Goal: Information Seeking & Learning: Find contact information

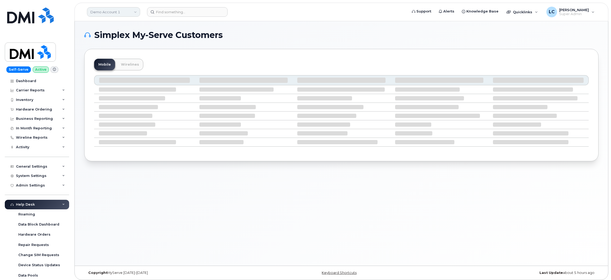
click at [127, 10] on link "Demo Account 1" at bounding box center [113, 12] width 53 height 10
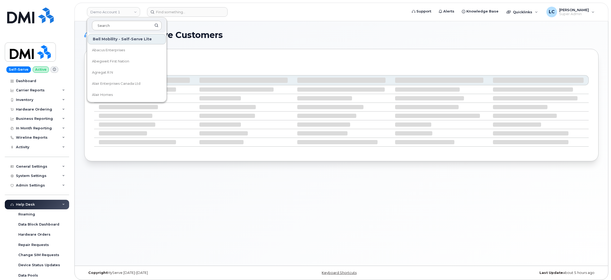
click at [127, 24] on input at bounding box center [127, 26] width 70 height 10
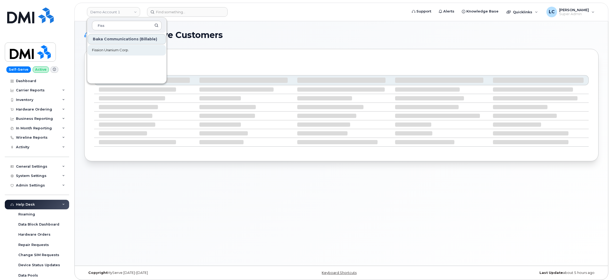
type input "Fiss"
click at [119, 51] on span "Fission Uranium Corp." at bounding box center [110, 50] width 37 height 5
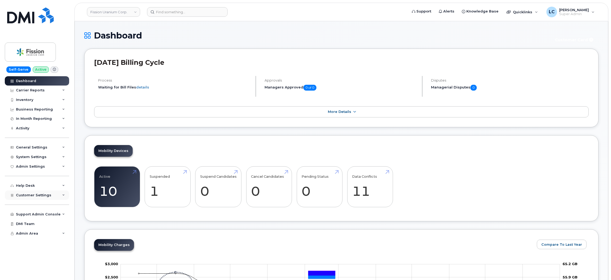
click at [48, 196] on span "Customer Settings" at bounding box center [33, 195] width 35 height 4
click at [36, 207] on link "General" at bounding box center [41, 205] width 55 height 10
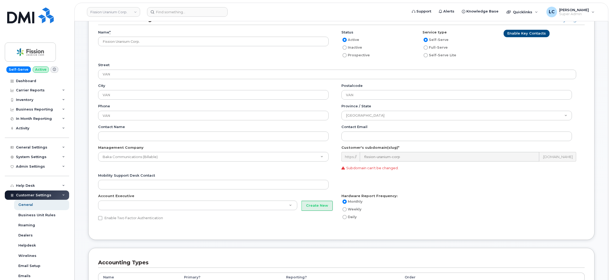
scroll to position [38, 0]
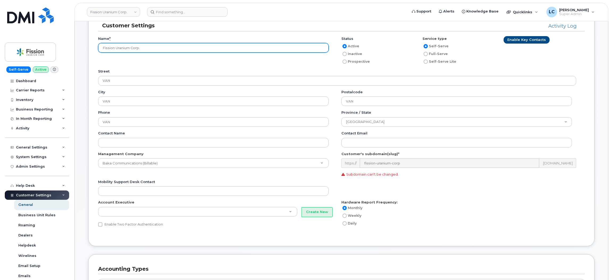
drag, startPoint x: 159, startPoint y: 46, endPoint x: 77, endPoint y: 45, distance: 82.0
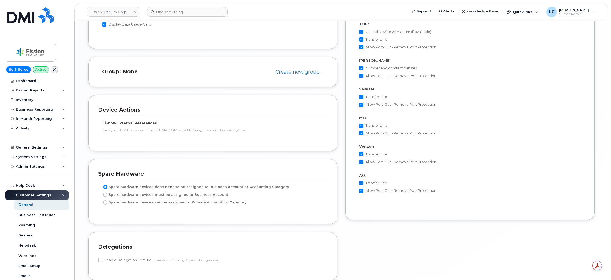
scroll to position [1028, 0]
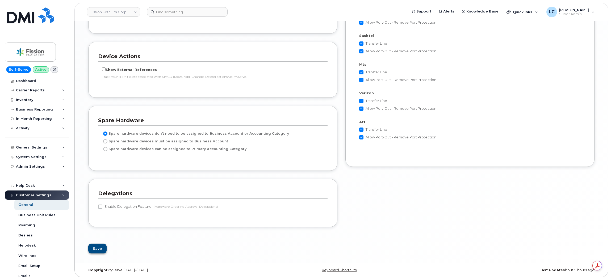
type input "Paladin Canada Inc."
click at [99, 249] on button "Save" at bounding box center [97, 249] width 18 height 10
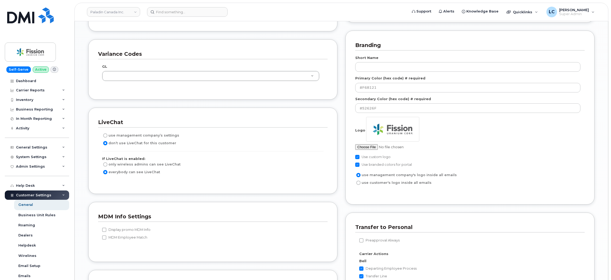
scroll to position [721, 0]
click at [372, 148] on input "file" at bounding box center [395, 148] width 81 height 6
type input "C:\fakepath\image661231.png"
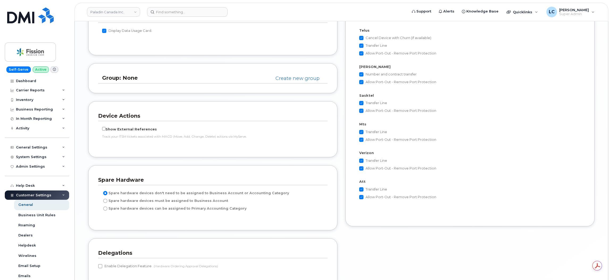
scroll to position [1051, 0]
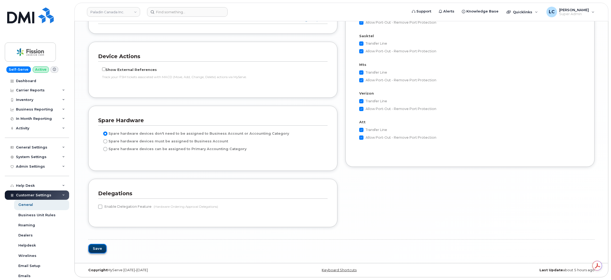
click at [100, 249] on button "Save" at bounding box center [97, 249] width 18 height 10
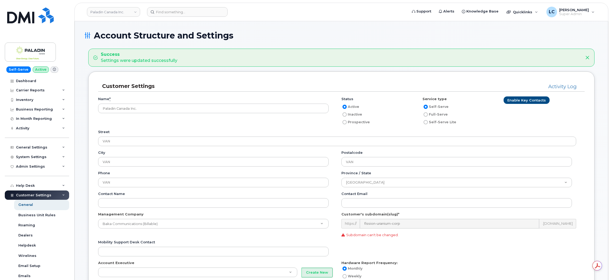
click at [266, 3] on div "Paladin Canada Inc. Support Alerts Knowledge Base Quicklinks Suspend / Cancel D…" at bounding box center [341, 12] width 534 height 19
click at [130, 14] on link "Paladin Canada Inc." at bounding box center [113, 12] width 53 height 10
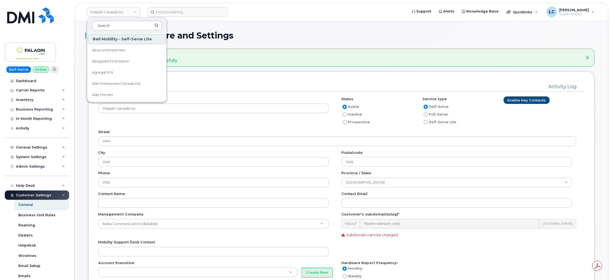
click at [130, 23] on input at bounding box center [127, 26] width 70 height 10
type input "Macewan"
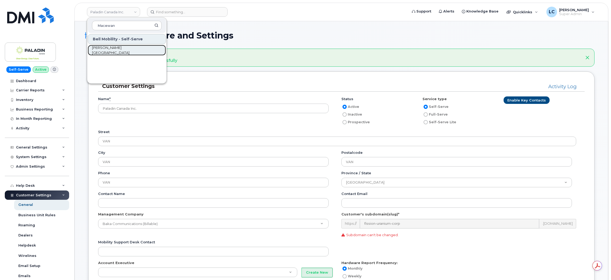
click at [124, 51] on span "[PERSON_NAME][GEOGRAPHIC_DATA]" at bounding box center [122, 50] width 61 height 10
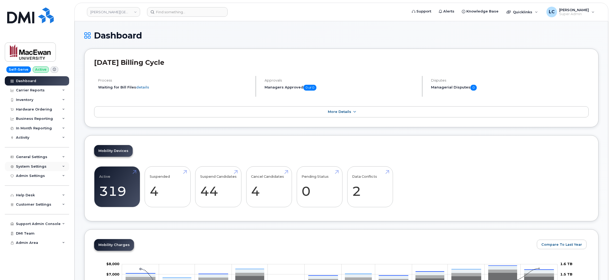
click at [50, 169] on div "System Settings" at bounding box center [37, 167] width 64 height 10
click at [49, 170] on div "System Settings" at bounding box center [37, 167] width 64 height 10
click at [26, 250] on div "Users" at bounding box center [23, 247] width 11 height 5
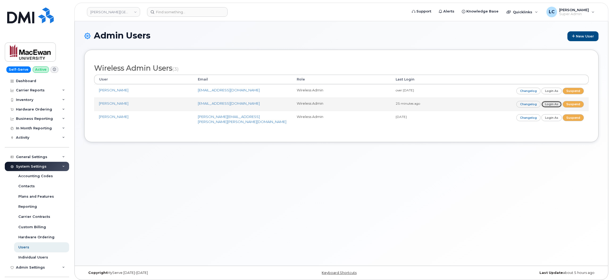
click at [552, 105] on link "Login as" at bounding box center [552, 104] width 21 height 7
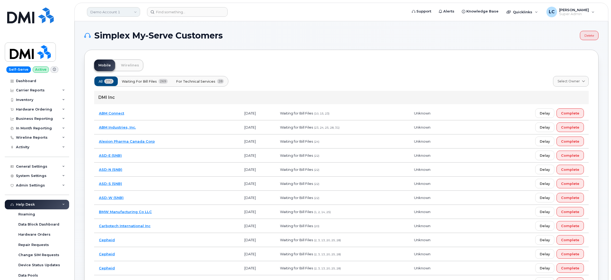
click at [120, 11] on link "Demo Account 1" at bounding box center [113, 12] width 53 height 10
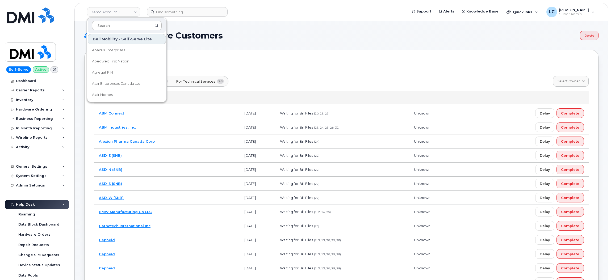
click at [114, 24] on input at bounding box center [127, 26] width 70 height 10
type input "Stony"
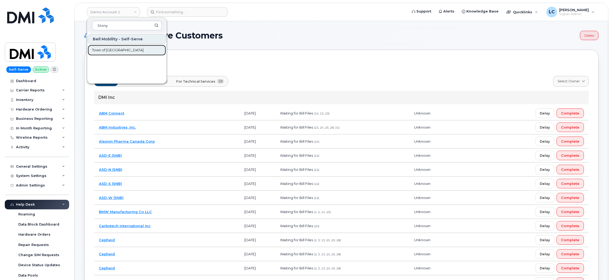
click at [123, 49] on span "Town of [GEOGRAPHIC_DATA]" at bounding box center [118, 50] width 52 height 5
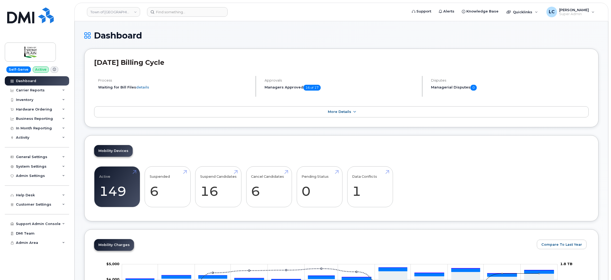
click at [316, 36] on h1 "Dashboard" at bounding box center [341, 35] width 515 height 9
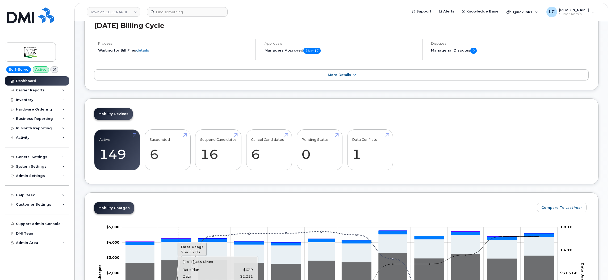
scroll to position [32, 0]
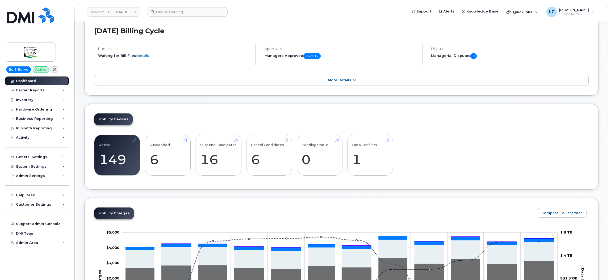
click at [36, 80] on link "Dashboard" at bounding box center [37, 81] width 64 height 10
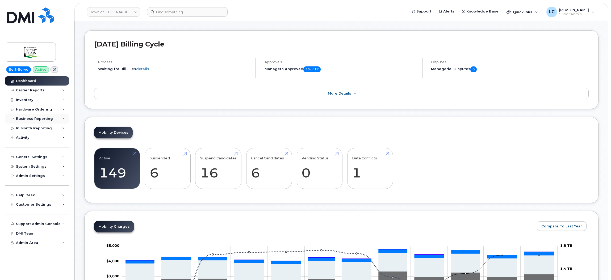
scroll to position [19, 0]
click at [57, 92] on div "Carrier Reports" at bounding box center [37, 91] width 64 height 10
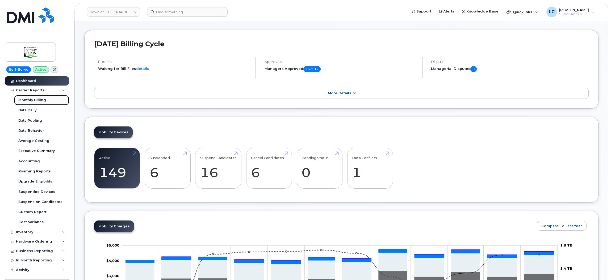
click at [38, 102] on div "Monthly Billing" at bounding box center [32, 100] width 28 height 5
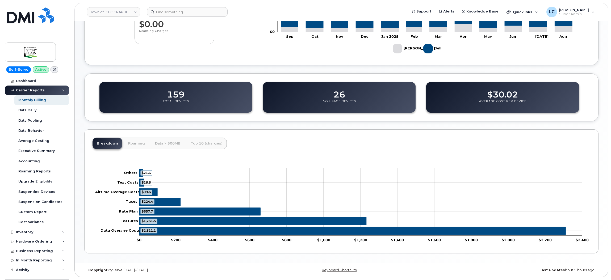
scroll to position [135, 0]
click at [33, 162] on div "Accounting" at bounding box center [29, 161] width 22 height 5
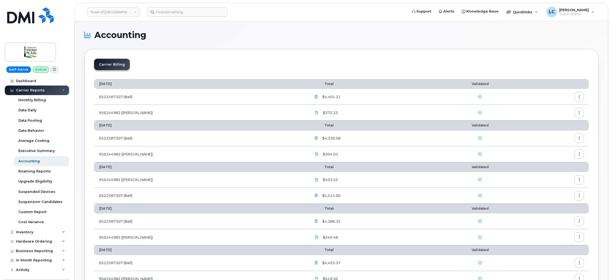
click at [580, 98] on icon "button" at bounding box center [579, 96] width 3 height 3
click at [566, 107] on div "Details" at bounding box center [560, 109] width 47 height 10
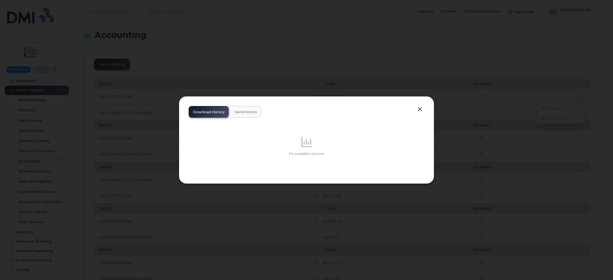
click at [242, 111] on span "Send History" at bounding box center [246, 112] width 22 height 4
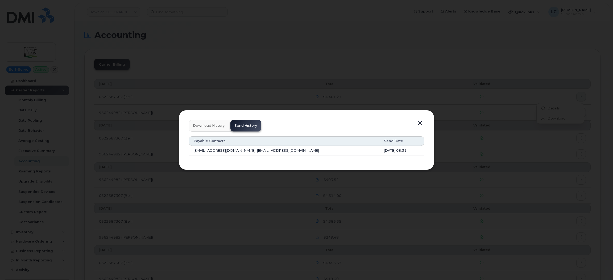
click at [420, 124] on button "button" at bounding box center [420, 123] width 8 height 7
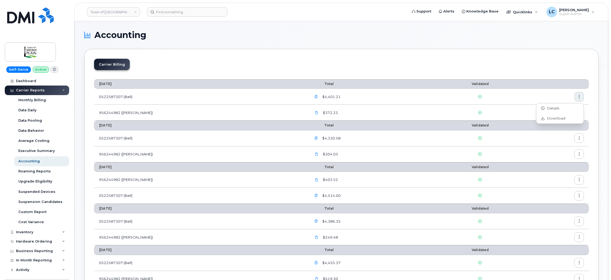
click at [581, 112] on button "button" at bounding box center [580, 113] width 10 height 10
click at [563, 126] on div "Details" at bounding box center [560, 124] width 47 height 10
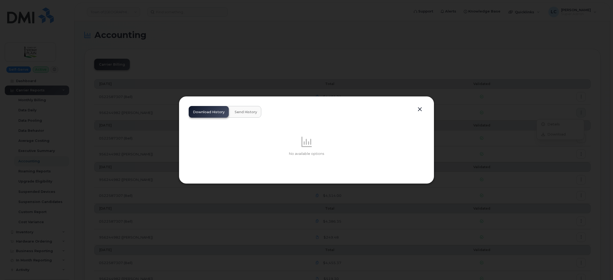
click at [245, 111] on span "Send History" at bounding box center [246, 112] width 22 height 4
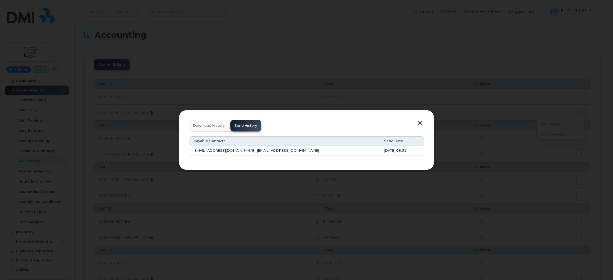
click at [420, 125] on button "button" at bounding box center [420, 123] width 8 height 7
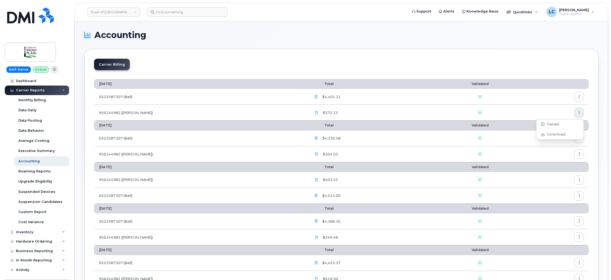
click at [580, 156] on button "button" at bounding box center [580, 155] width 10 height 10
click at [559, 166] on div "Details" at bounding box center [560, 166] width 47 height 10
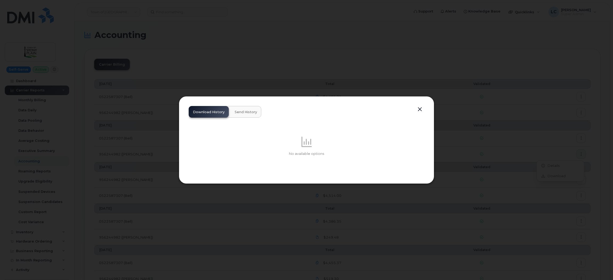
click at [249, 107] on button "Send History" at bounding box center [245, 112] width 31 height 12
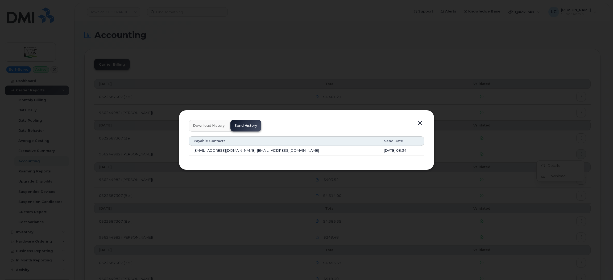
click at [421, 123] on button "button" at bounding box center [420, 123] width 8 height 7
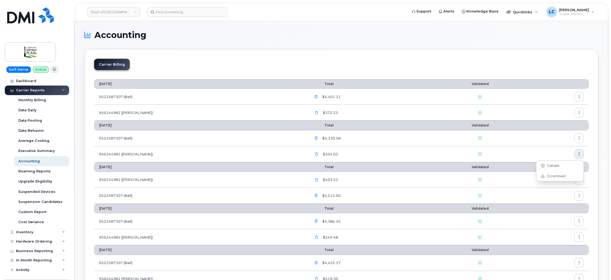
click at [583, 135] on button "button" at bounding box center [580, 139] width 10 height 10
click at [553, 149] on span "Details" at bounding box center [552, 150] width 15 height 5
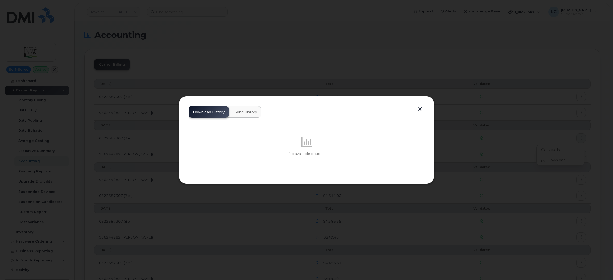
click at [251, 116] on button "Send History" at bounding box center [245, 112] width 31 height 12
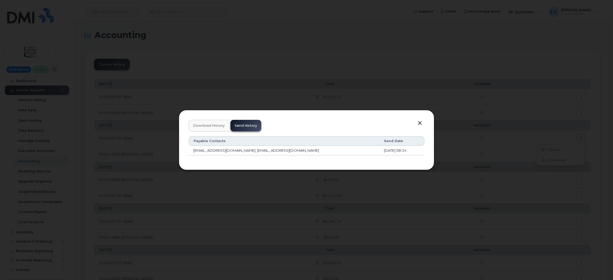
click at [420, 123] on button "button" at bounding box center [420, 123] width 8 height 7
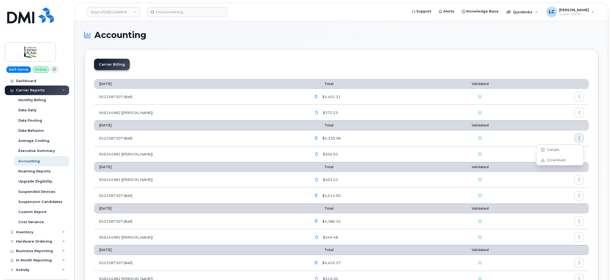
click at [582, 100] on button "button" at bounding box center [580, 97] width 10 height 10
click at [552, 110] on span "Details" at bounding box center [552, 108] width 15 height 5
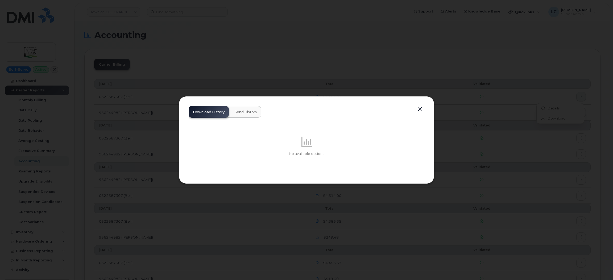
click at [248, 112] on span "Send History" at bounding box center [246, 112] width 22 height 4
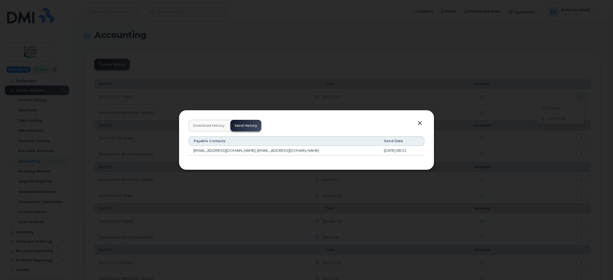
drag, startPoint x: 403, startPoint y: 152, endPoint x: 191, endPoint y: 151, distance: 211.5
click at [191, 151] on tr "[EMAIL_ADDRESS][DOMAIN_NAME], [EMAIL_ADDRESS][DOMAIN_NAME] [DATE] 08:31" at bounding box center [307, 151] width 236 height 10
copy tr "[EMAIL_ADDRESS][DOMAIN_NAME], [EMAIL_ADDRESS][DOMAIN_NAME] [DATE] 08:31"
click at [130, 148] on div at bounding box center [306, 140] width 613 height 280
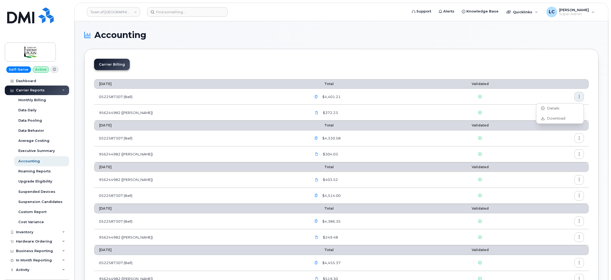
click at [578, 138] on icon "button" at bounding box center [579, 138] width 3 height 3
click at [565, 149] on div "Details" at bounding box center [560, 150] width 47 height 10
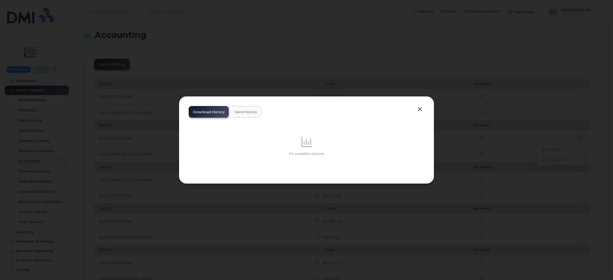
click at [247, 115] on button "Send History" at bounding box center [245, 112] width 31 height 12
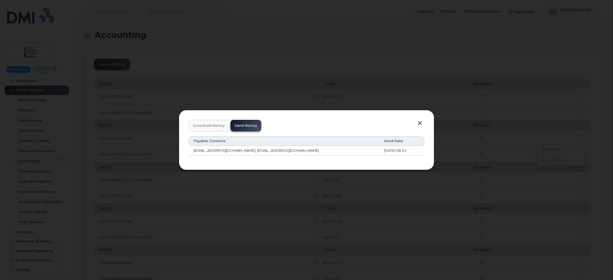
drag, startPoint x: 405, startPoint y: 148, endPoint x: 173, endPoint y: 141, distance: 231.9
click at [173, 141] on div "Download History Send History Payable Contacts Send Date [EMAIL_ADDRESS][DOMAIN…" at bounding box center [306, 140] width 613 height 280
copy div "Download History Send History Payable Contacts Send Date [EMAIL_ADDRESS][DOMAIN…"
click at [423, 124] on button "button" at bounding box center [420, 123] width 8 height 7
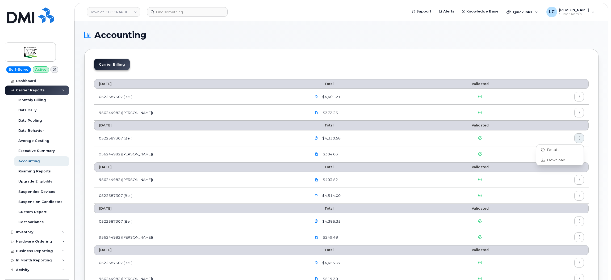
click at [581, 95] on button "button" at bounding box center [580, 97] width 10 height 10
click at [555, 104] on div "Details" at bounding box center [560, 109] width 47 height 10
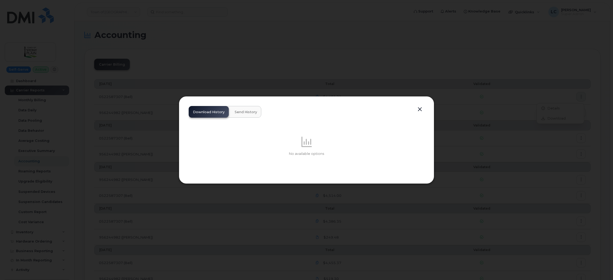
click at [246, 115] on button "Send History" at bounding box center [245, 112] width 31 height 12
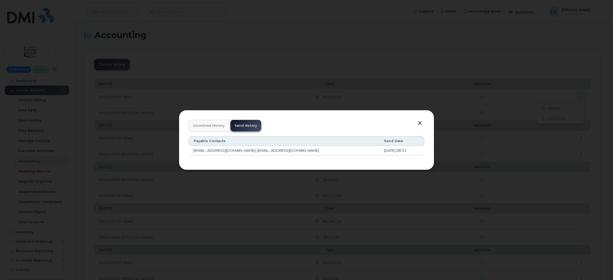
drag, startPoint x: 415, startPoint y: 149, endPoint x: 192, endPoint y: 144, distance: 223.5
click at [192, 144] on table "Payable Contacts Send Date [EMAIL_ADDRESS][DOMAIN_NAME], [EMAIL_ADDRESS][DOMAIN…" at bounding box center [307, 145] width 236 height 19
copy table "Payable Contacts Send Date [EMAIL_ADDRESS][DOMAIN_NAME], [EMAIL_ADDRESS][DOMAIN…"
click at [421, 123] on button "button" at bounding box center [420, 123] width 8 height 7
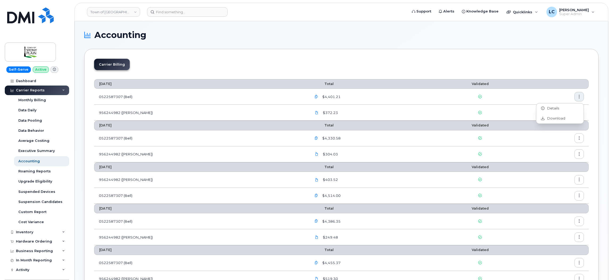
click at [525, 99] on td at bounding box center [557, 97] width 64 height 16
click at [578, 115] on button "button" at bounding box center [580, 113] width 10 height 10
click at [556, 124] on span "Details" at bounding box center [552, 124] width 15 height 5
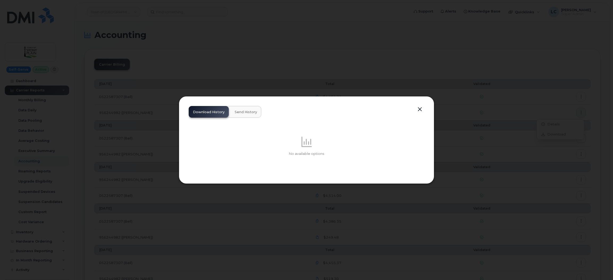
click at [258, 113] on button "Send History" at bounding box center [245, 112] width 31 height 12
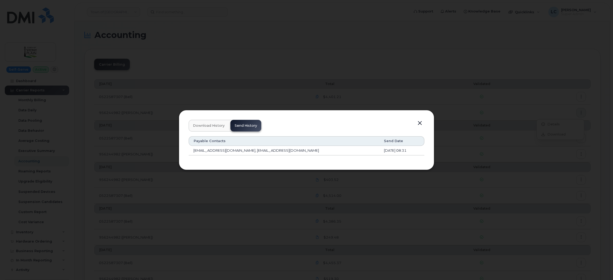
click at [419, 125] on button "button" at bounding box center [420, 123] width 8 height 7
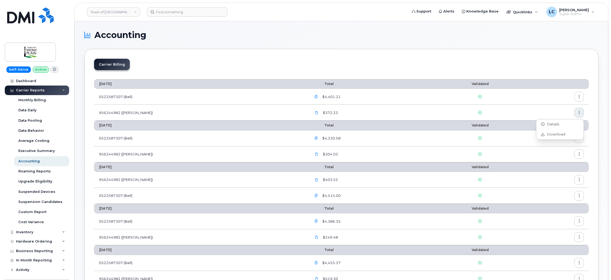
click at [582, 99] on button "button" at bounding box center [580, 97] width 10 height 10
click at [558, 109] on span "Details" at bounding box center [552, 108] width 15 height 5
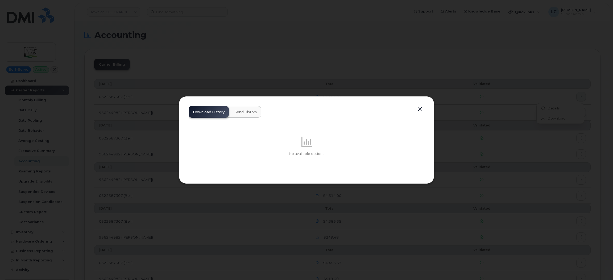
click at [248, 113] on span "Send History" at bounding box center [246, 112] width 22 height 4
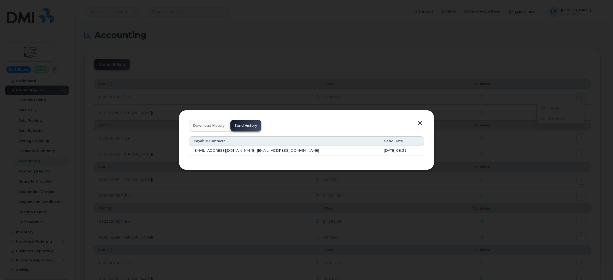
click at [421, 124] on button "button" at bounding box center [420, 123] width 8 height 7
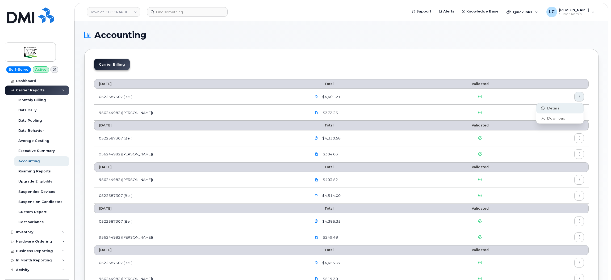
click at [556, 104] on div "Details" at bounding box center [560, 109] width 47 height 10
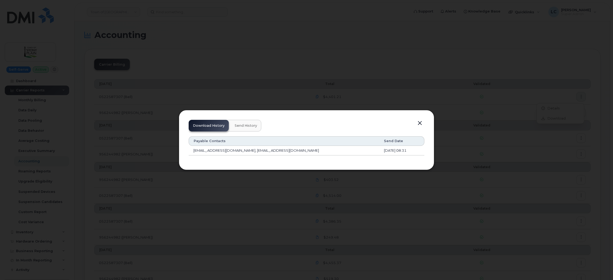
click at [388, 67] on div at bounding box center [306, 140] width 613 height 280
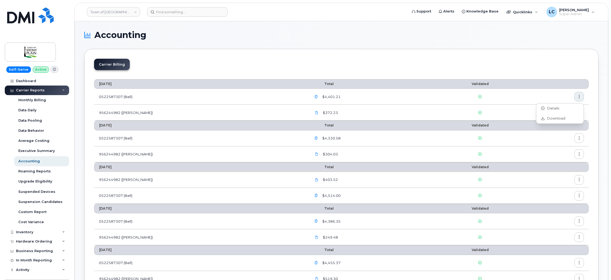
click at [532, 68] on div "Carrier Billing" at bounding box center [341, 67] width 495 height 16
click at [580, 114] on icon "button" at bounding box center [579, 112] width 3 height 3
click at [566, 120] on div "Details" at bounding box center [560, 124] width 47 height 10
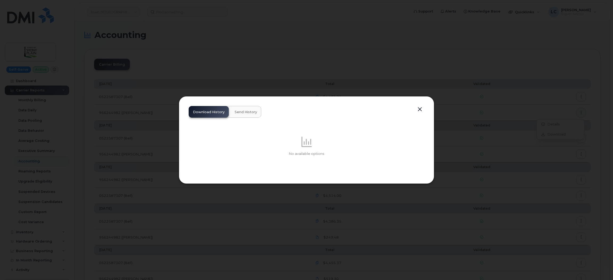
click at [245, 116] on button "Send History" at bounding box center [245, 112] width 31 height 12
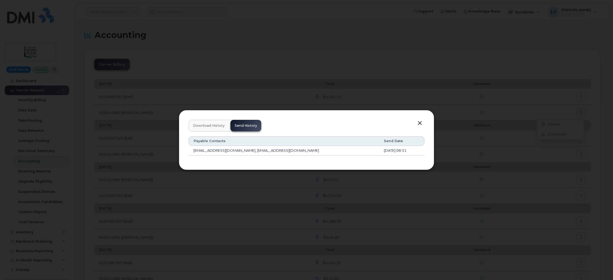
click at [393, 108] on div at bounding box center [306, 140] width 613 height 280
